Goal: Task Accomplishment & Management: Use online tool/utility

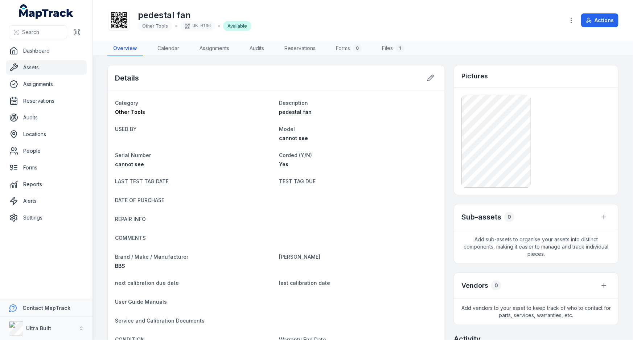
click at [34, 68] on link "Assets" at bounding box center [46, 67] width 81 height 15
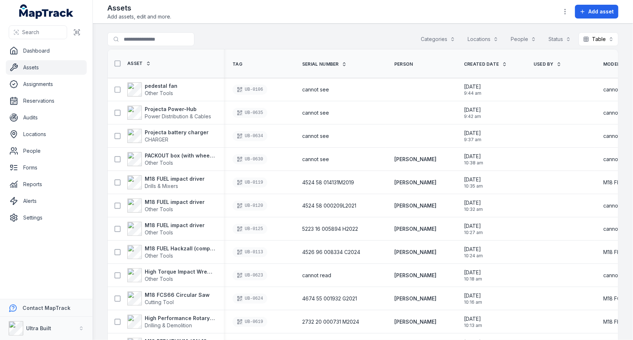
click at [273, 61] on th "Tag" at bounding box center [259, 63] width 70 height 29
click at [41, 66] on link "Assets" at bounding box center [46, 67] width 81 height 15
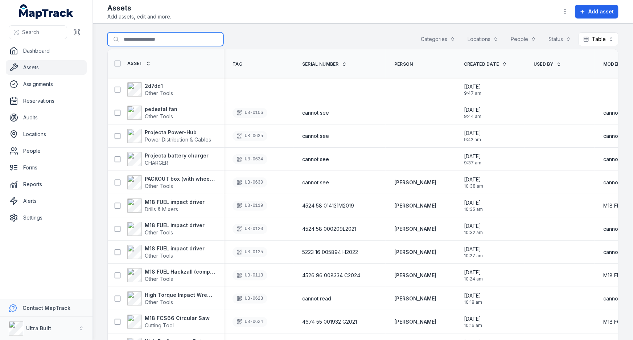
click at [161, 40] on input "Search for assets" at bounding box center [165, 39] width 116 height 14
type input "******"
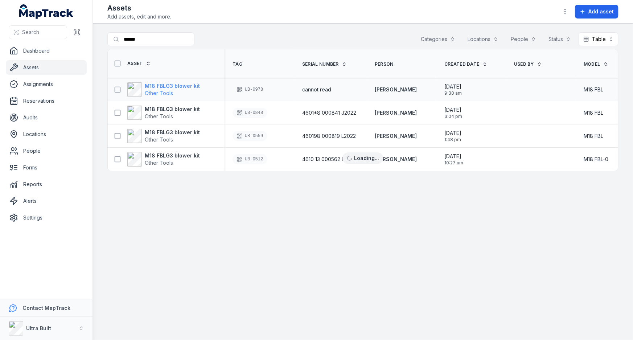
click at [178, 84] on strong "M18 FBLG3 blower kit" at bounding box center [172, 85] width 55 height 7
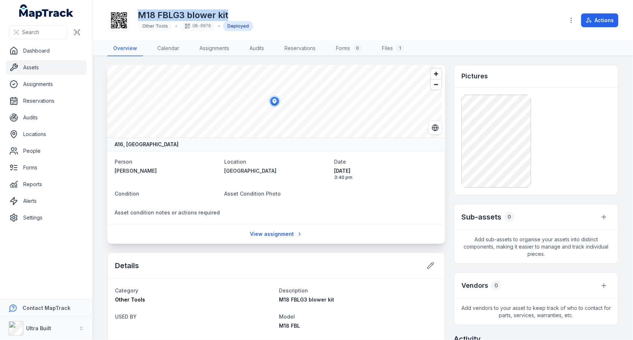
drag, startPoint x: 208, startPoint y: 13, endPoint x: 139, endPoint y: 12, distance: 68.2
click at [139, 12] on h1 "M18 FBLG3 blower kit" at bounding box center [195, 15] width 115 height 12
copy h1 "M18 FBLG3 blower kit"
click at [29, 65] on link "Assets" at bounding box center [46, 67] width 81 height 15
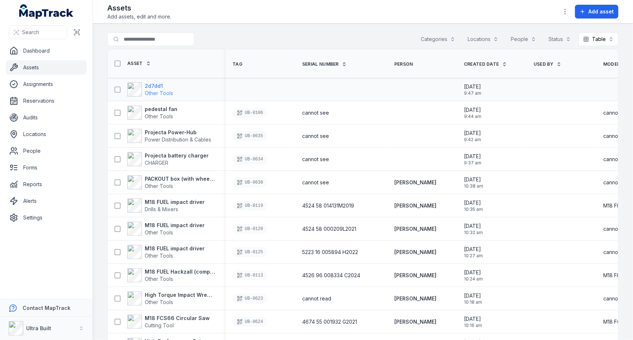
click at [161, 85] on strong "2d7dd1" at bounding box center [159, 85] width 28 height 7
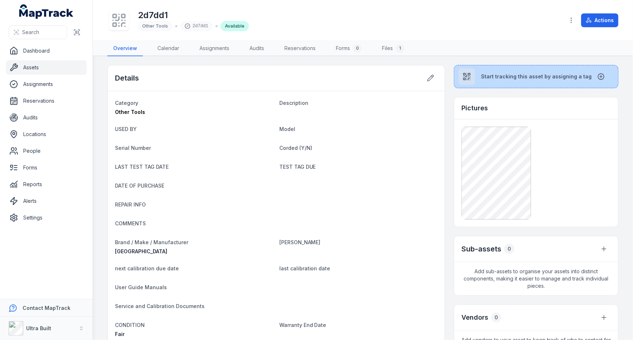
click at [478, 80] on button "Start tracking this asset by assigning a tag" at bounding box center [536, 76] width 165 height 23
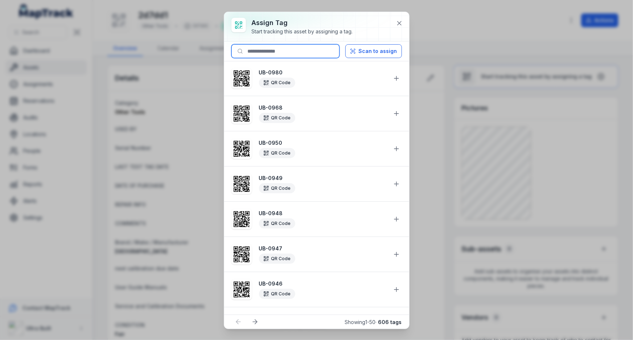
click at [291, 51] on input at bounding box center [286, 51] width 108 height 14
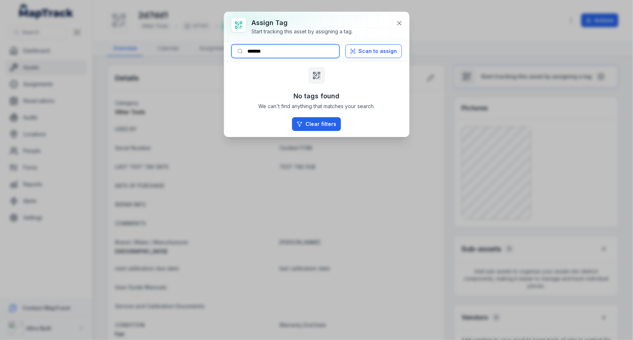
drag, startPoint x: 261, startPoint y: 50, endPoint x: 289, endPoint y: 49, distance: 28.3
click at [287, 49] on input "*******" at bounding box center [286, 51] width 108 height 14
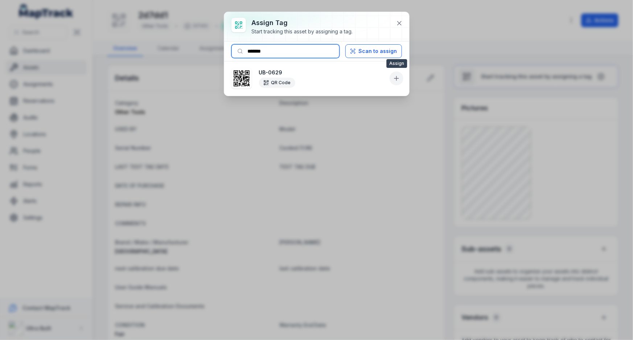
type input "*******"
click at [400, 77] on icon at bounding box center [396, 78] width 7 height 7
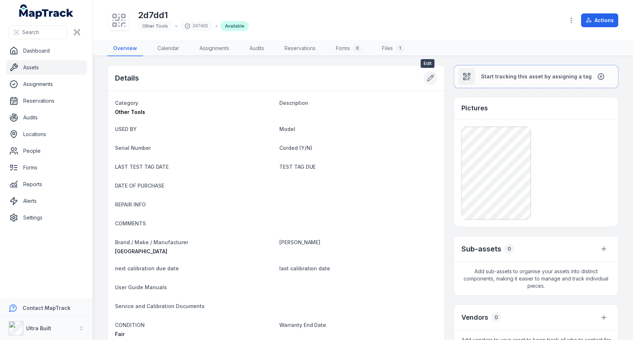
click at [424, 71] on div at bounding box center [431, 78] width 14 height 14
